Goal: Information Seeking & Learning: Learn about a topic

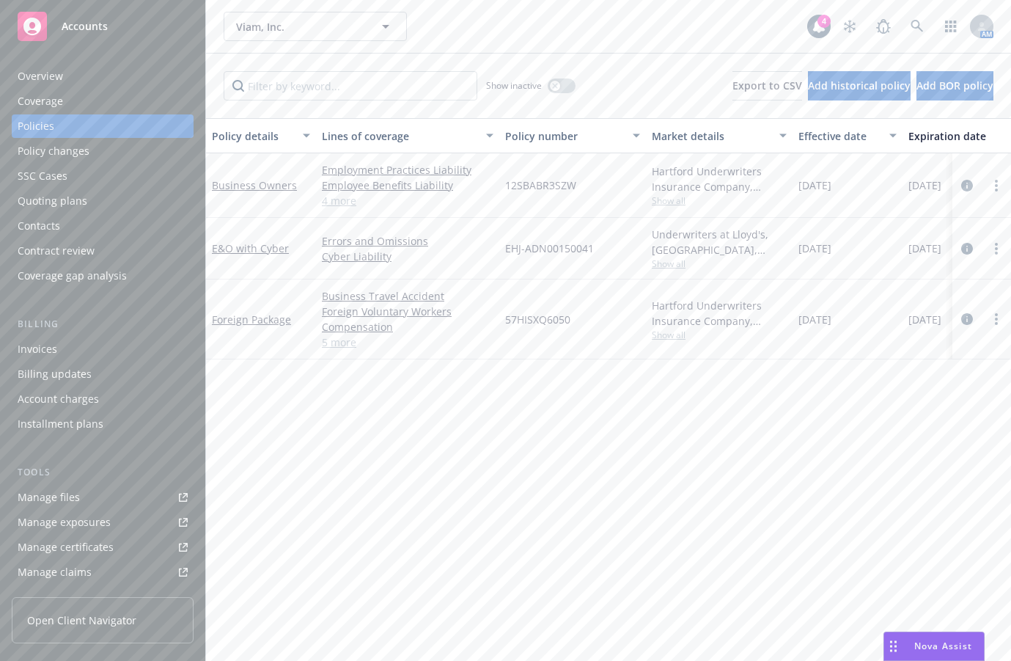
click at [911, 32] on icon at bounding box center [917, 26] width 13 height 13
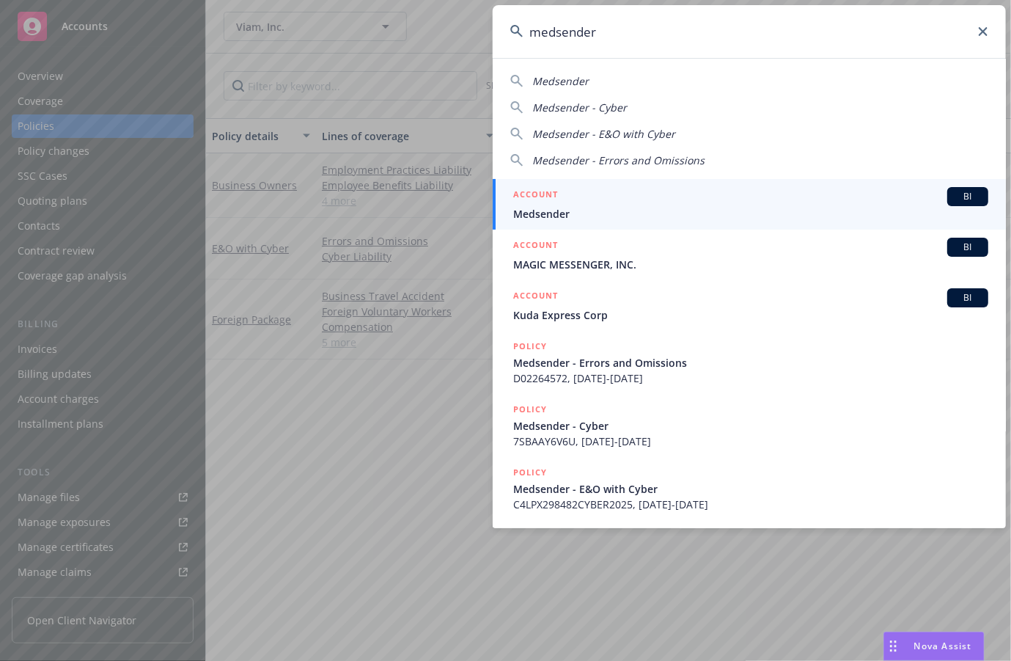
type input "medsender"
click at [708, 218] on span "Medsender" at bounding box center [750, 213] width 475 height 15
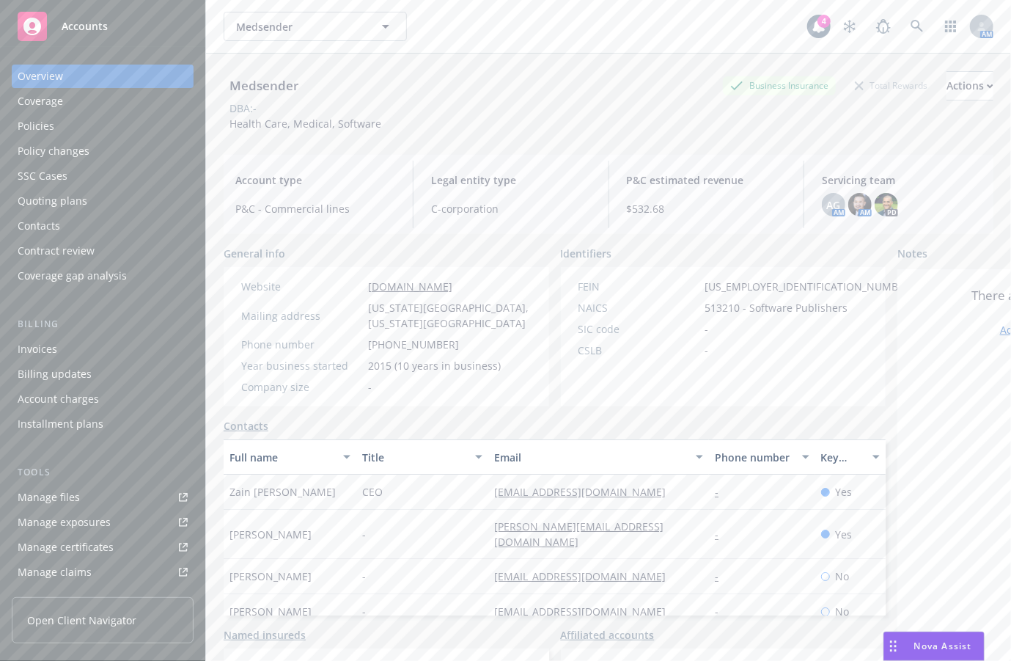
click at [101, 122] on div "Policies" at bounding box center [103, 125] width 170 height 23
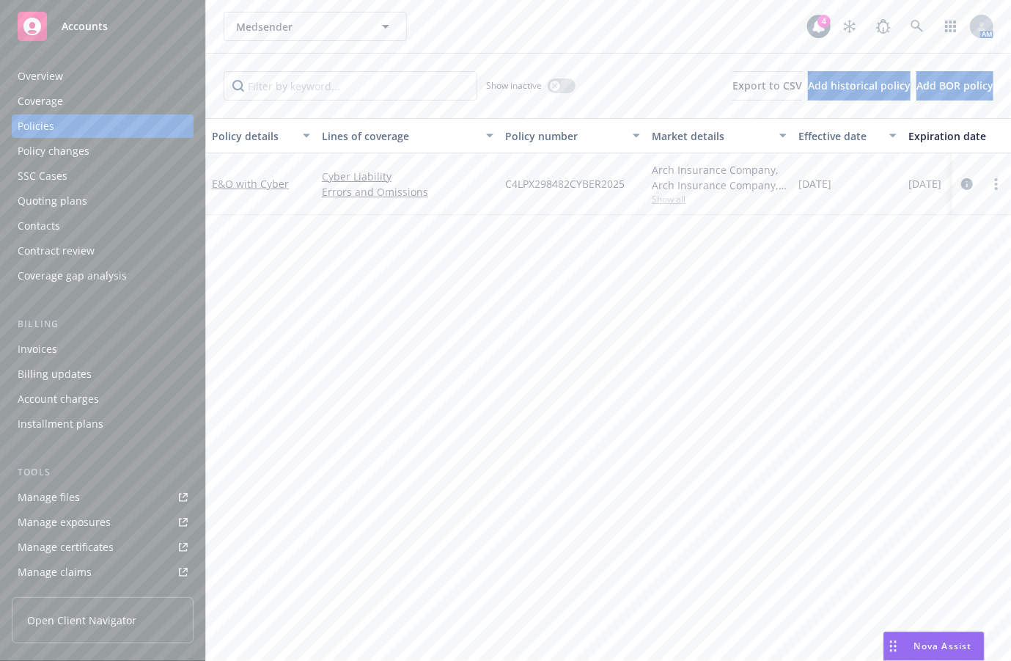
click at [110, 83] on div "Overview" at bounding box center [103, 76] width 170 height 23
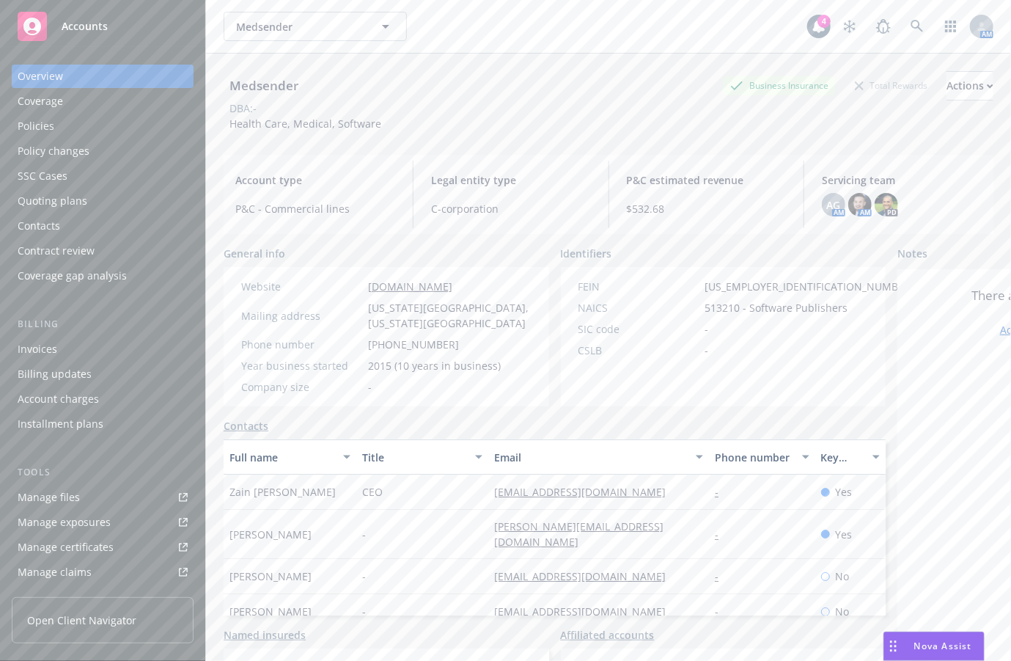
click at [121, 114] on div "Overview Coverage Policies Policy changes SSC Cases Quoting plans Contacts Cont…" at bounding box center [103, 176] width 182 height 223
click at [121, 124] on div "Policies" at bounding box center [103, 125] width 170 height 23
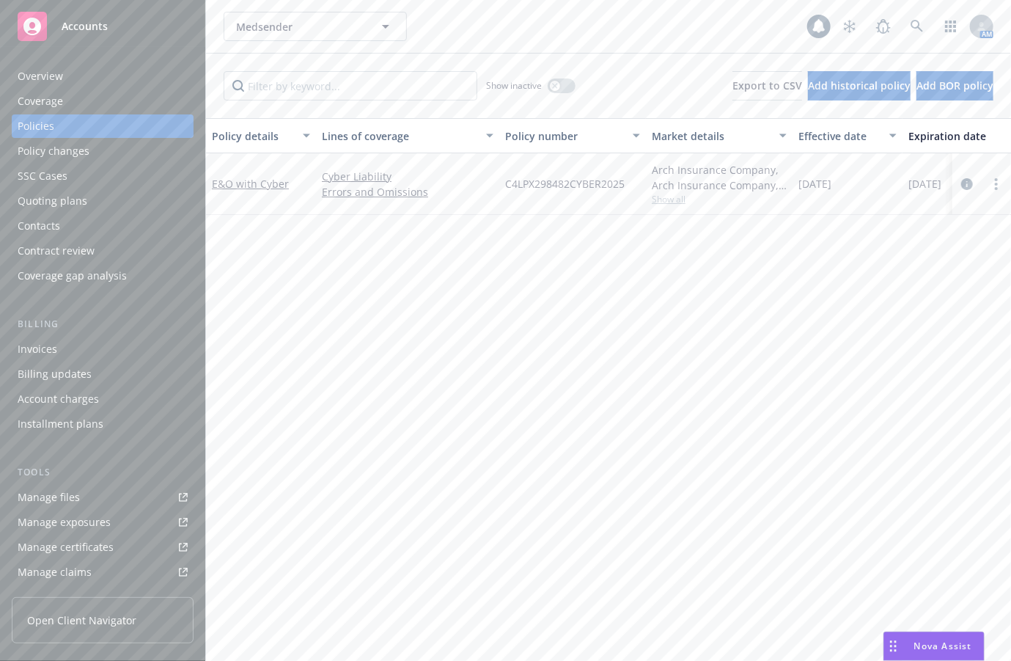
click at [737, 313] on div "Policy details Lines of coverage Policy number Market details Effective date Ex…" at bounding box center [608, 389] width 805 height 543
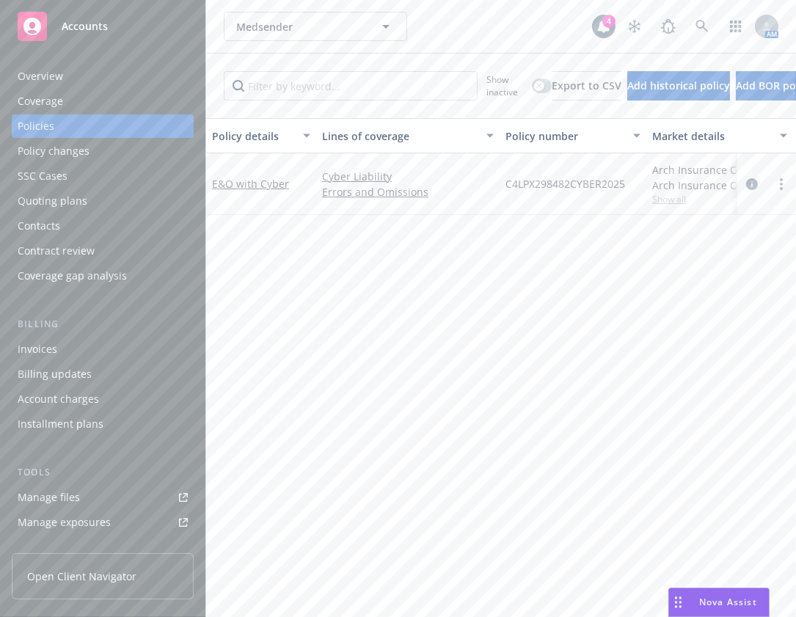
click at [96, 155] on div "Policy changes" at bounding box center [103, 150] width 170 height 23
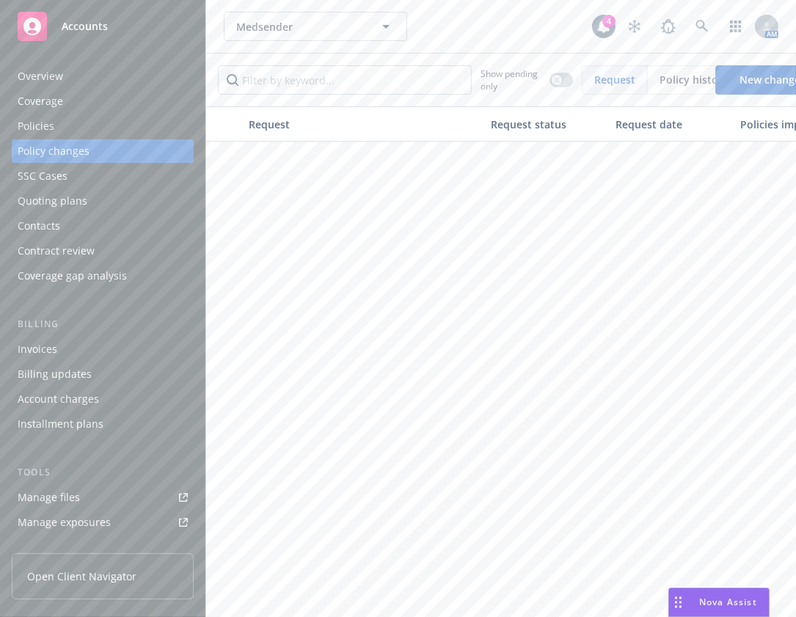
click at [107, 193] on div "Quoting plans" at bounding box center [103, 200] width 170 height 23
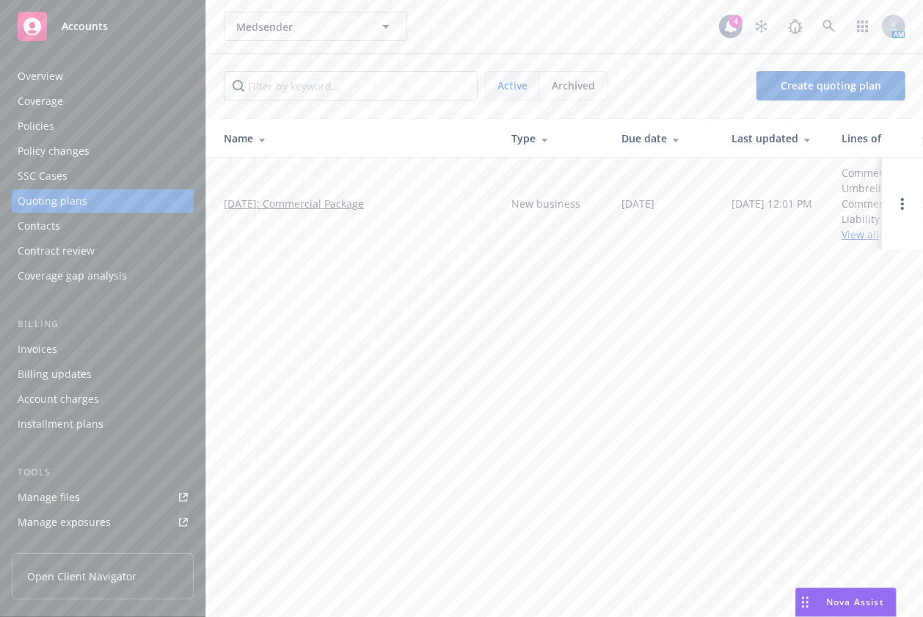
click at [850, 235] on link "View all" at bounding box center [859, 234] width 37 height 14
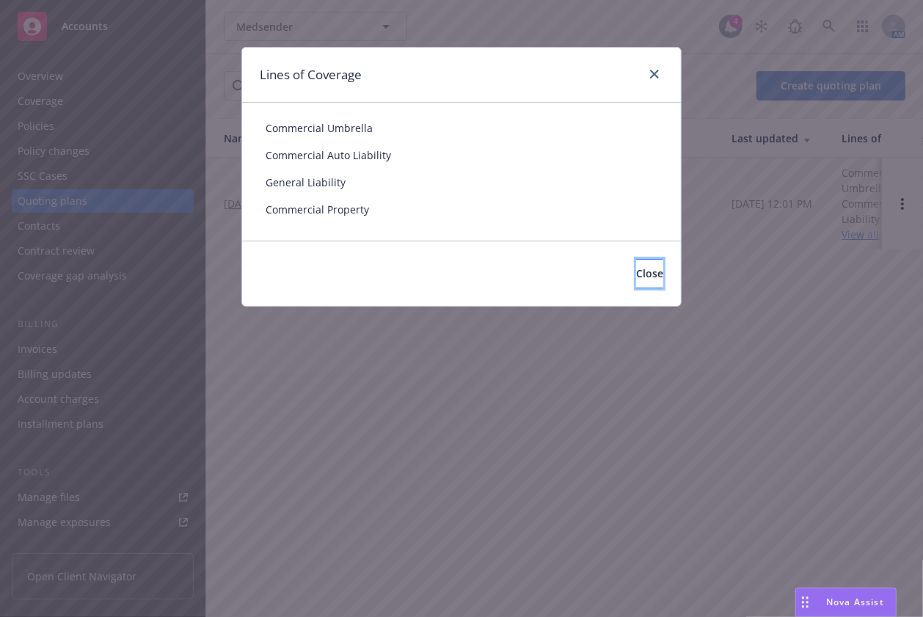
click at [641, 273] on button "Close" at bounding box center [649, 273] width 27 height 29
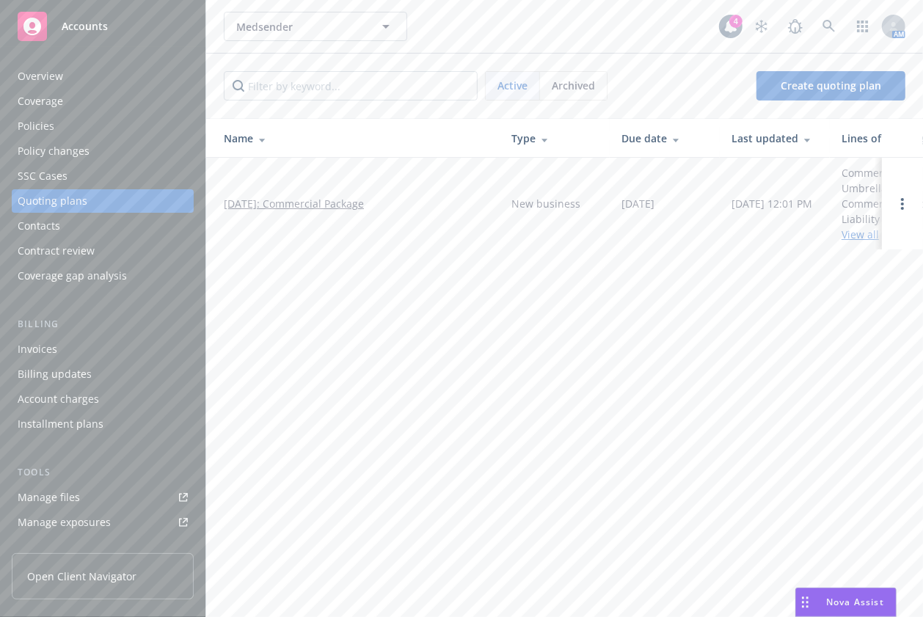
drag, startPoint x: 353, startPoint y: 191, endPoint x: 353, endPoint y: 214, distance: 22.7
click at [353, 191] on td "[DATE]: Commercial Package" at bounding box center [352, 204] width 293 height 92
click at [353, 206] on link "[DATE]: Commercial Package" at bounding box center [294, 203] width 140 height 15
